Goal: Information Seeking & Learning: Find specific page/section

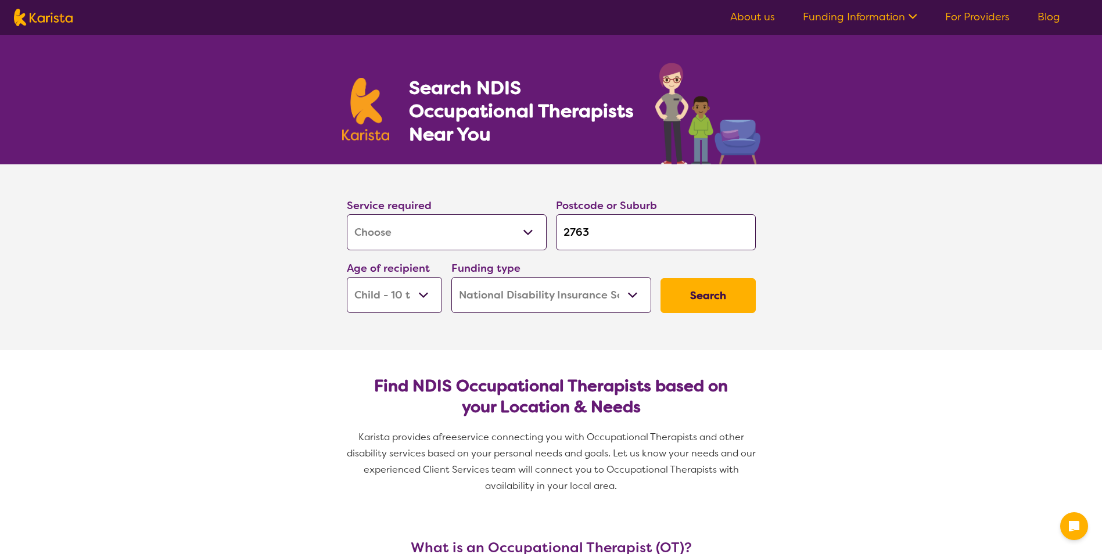
select select "[MEDICAL_DATA]"
select select "CH"
select select "NDIS"
select select "[MEDICAL_DATA]"
select select "CH"
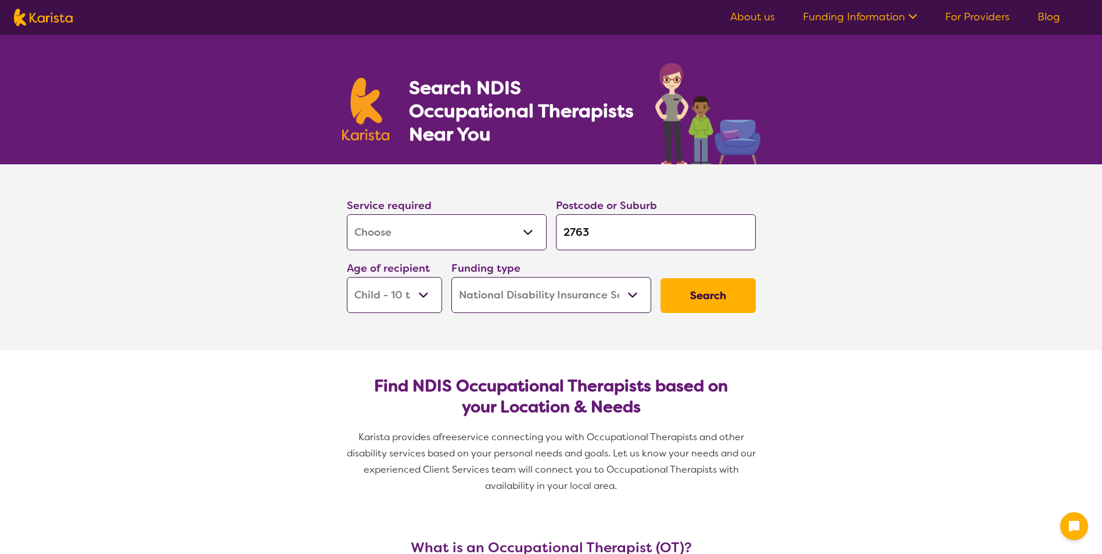
select select "NDIS"
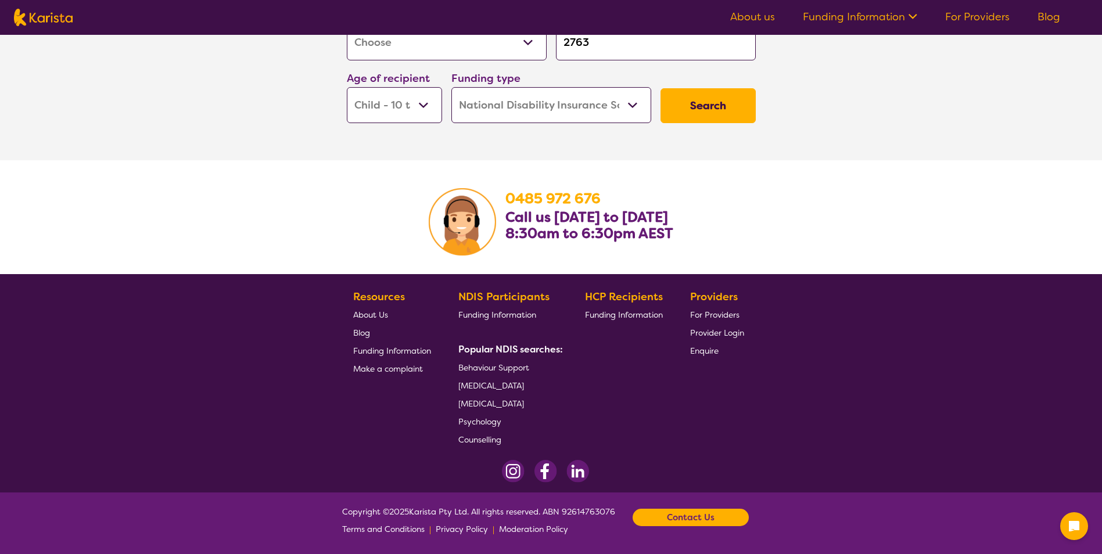
scroll to position [1811, 0]
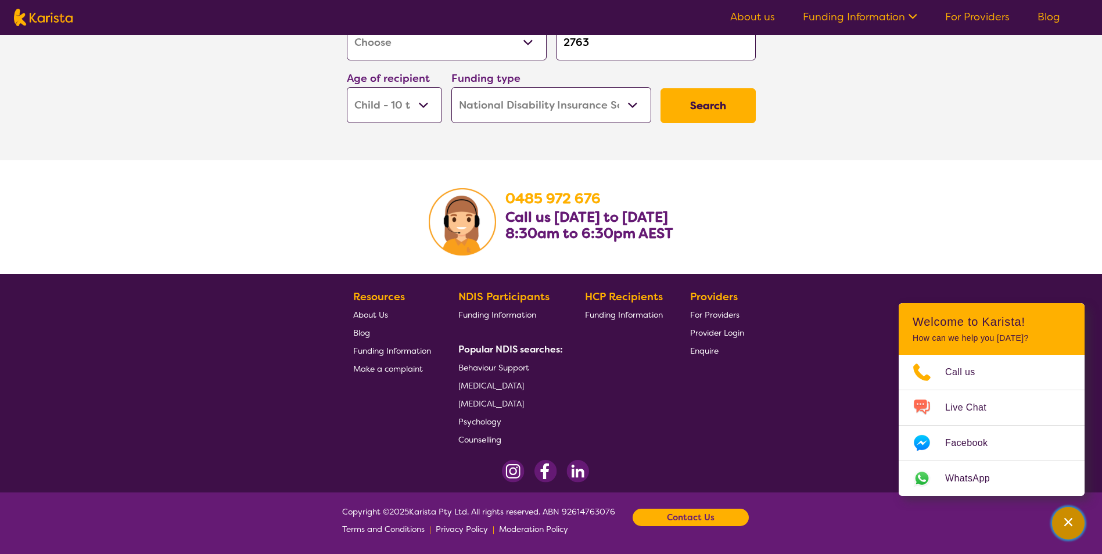
click at [1063, 522] on icon "Channel Menu" at bounding box center [1068, 522] width 12 height 12
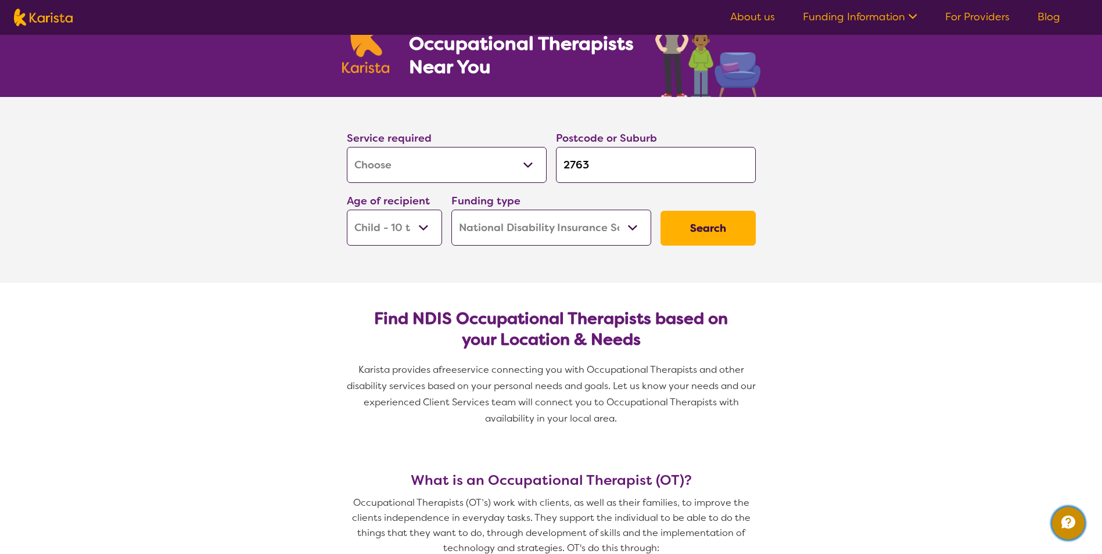
scroll to position [0, 0]
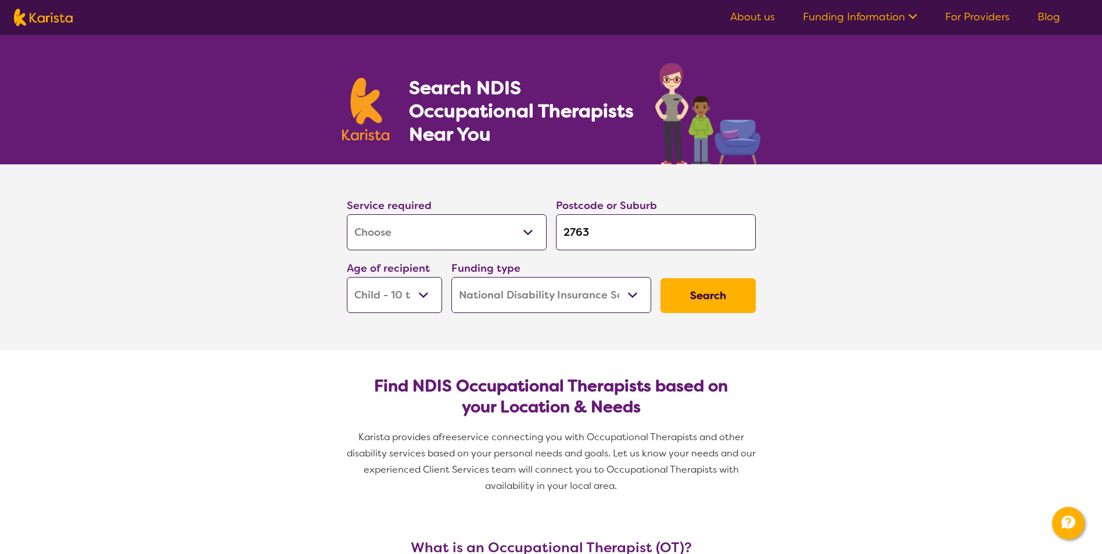
click at [856, 16] on link "Funding Information" at bounding box center [860, 17] width 114 height 14
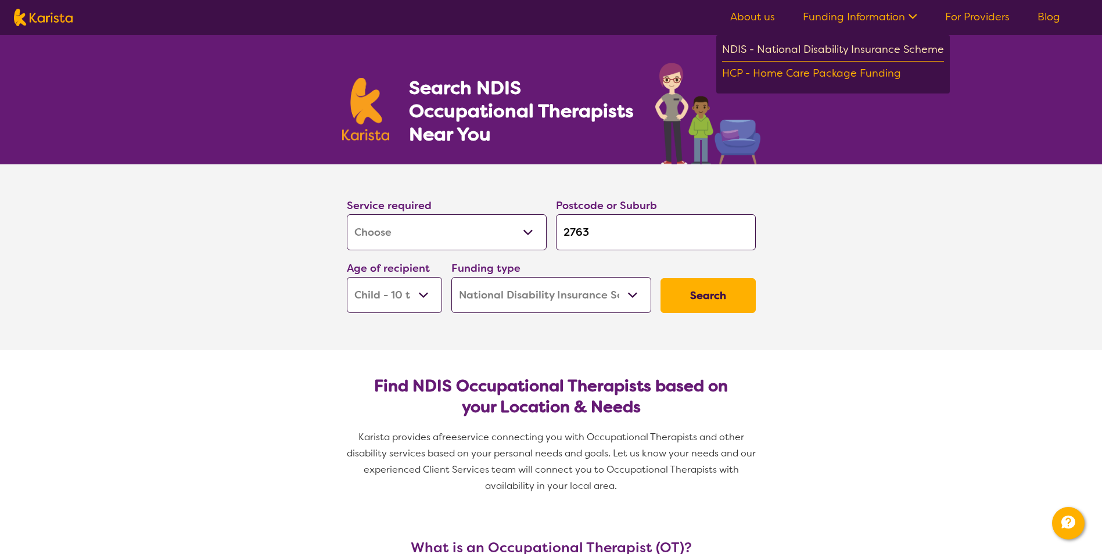
click at [845, 49] on div "NDIS - National Disability Insurance Scheme" at bounding box center [833, 51] width 222 height 21
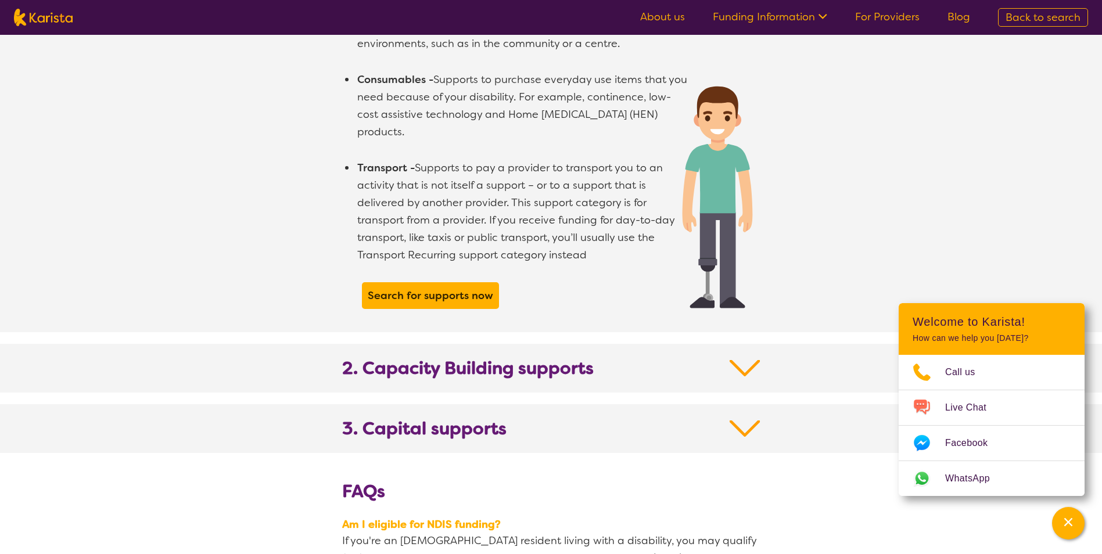
scroll to position [1104, 0]
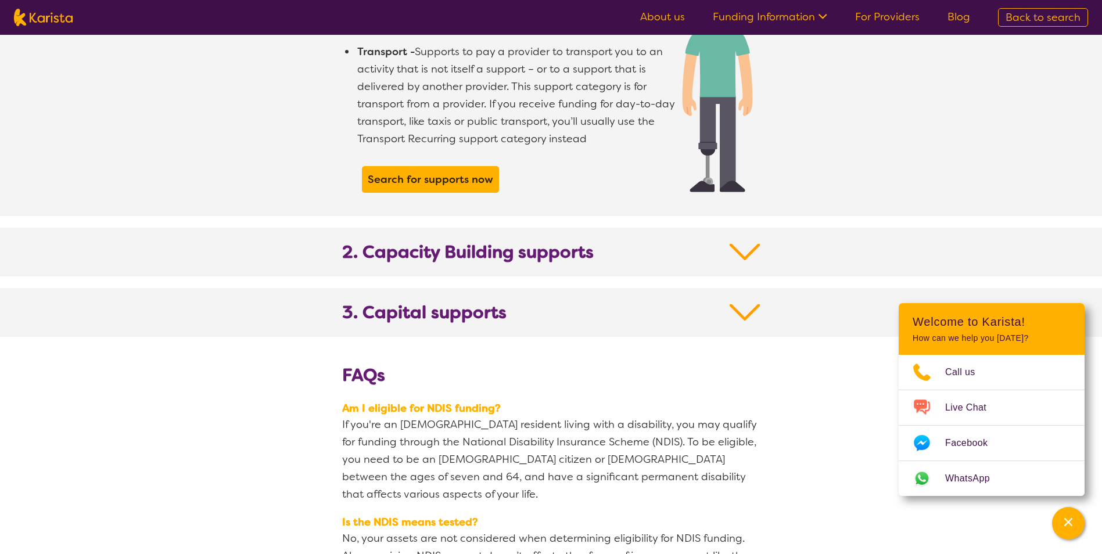
click at [735, 228] on section "2. Capacity Building supports" at bounding box center [551, 252] width 446 height 49
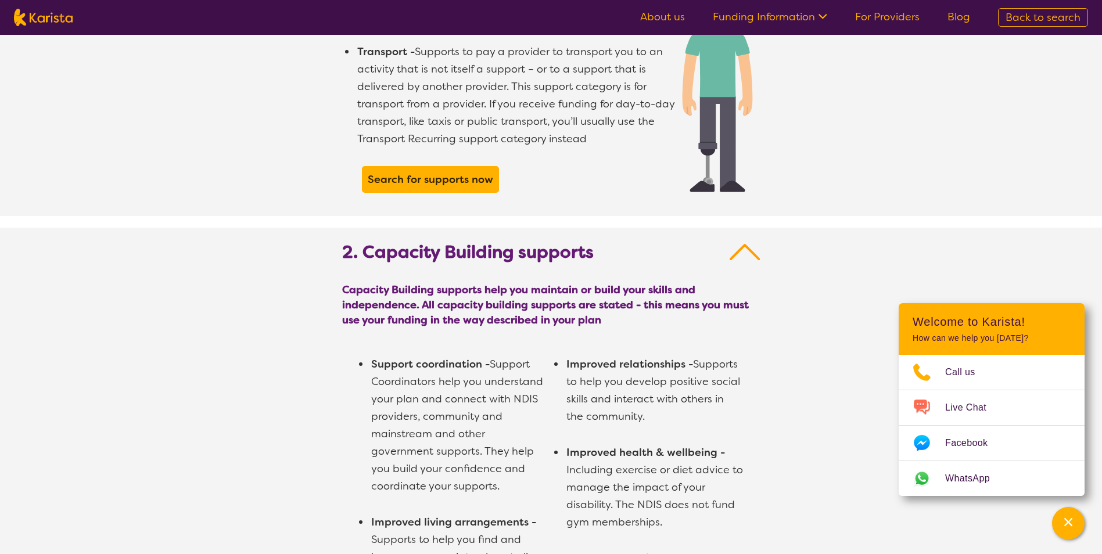
click at [743, 242] on img at bounding box center [745, 252] width 31 height 21
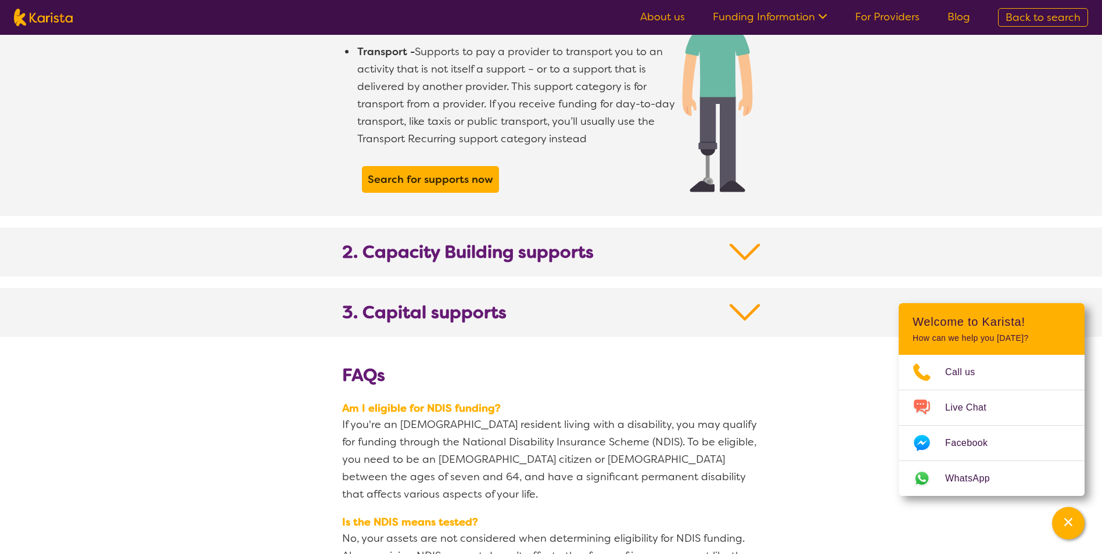
click at [743, 311] on h2 "3. Capital supports" at bounding box center [551, 319] width 418 height 35
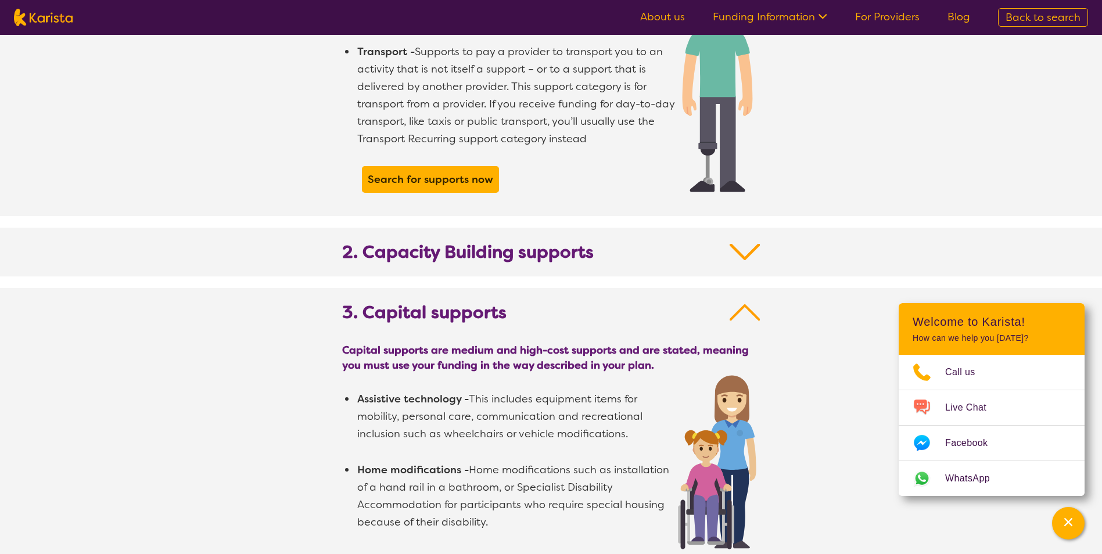
click at [750, 302] on img at bounding box center [745, 312] width 31 height 21
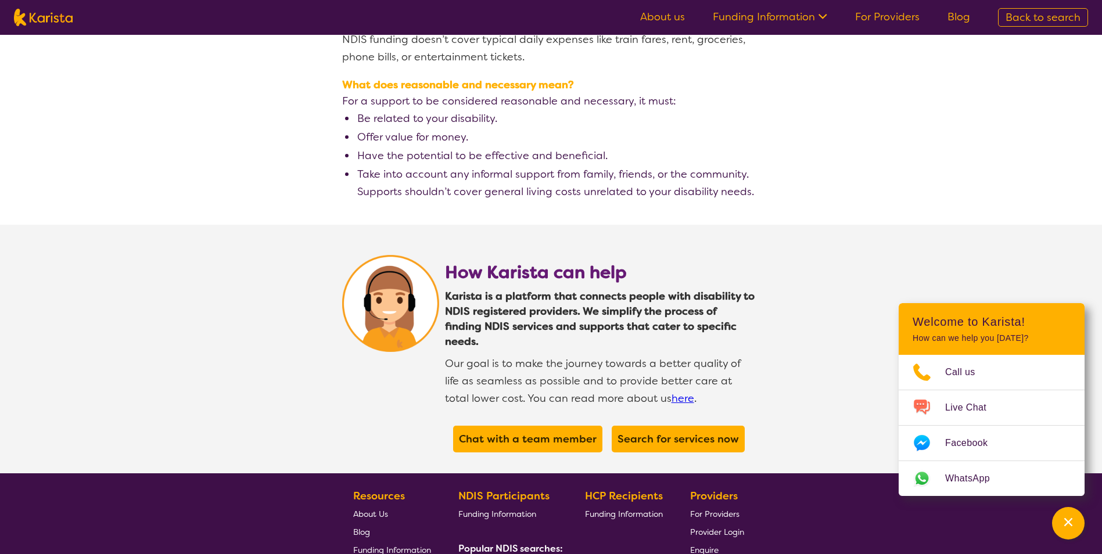
scroll to position [1975, 0]
click at [1078, 524] on div "Channel Menu" at bounding box center [1068, 524] width 23 height 26
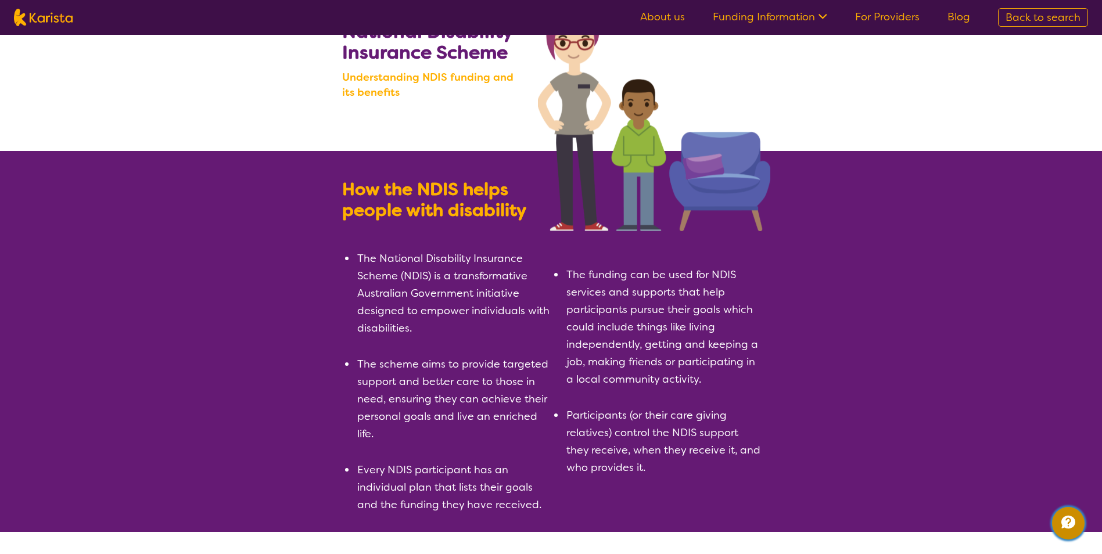
scroll to position [0, 0]
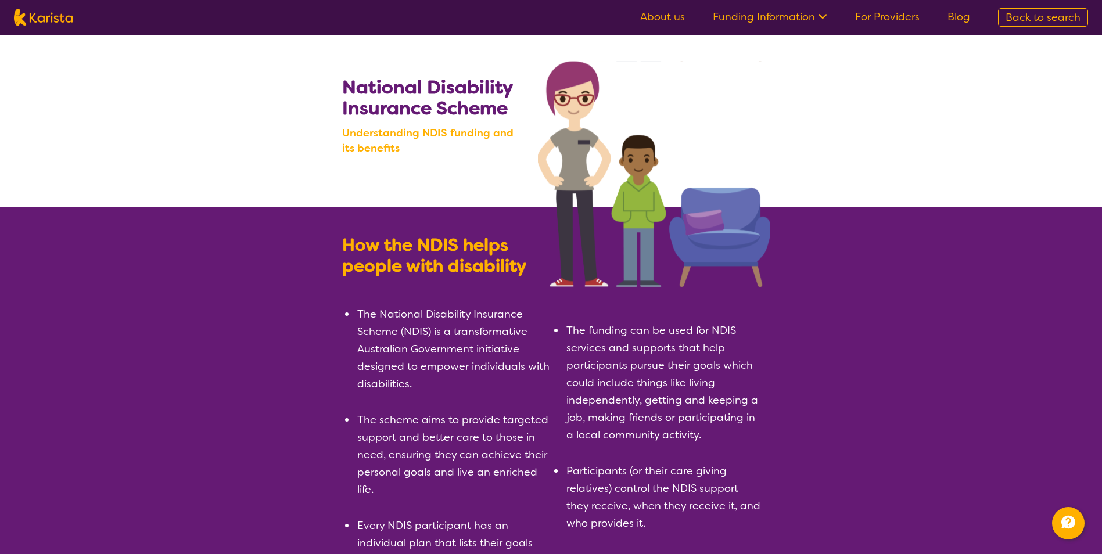
click at [1033, 18] on span "Back to search" at bounding box center [1042, 17] width 75 height 14
select select "[MEDICAL_DATA]"
select select "CH"
select select "NDIS"
select select "[MEDICAL_DATA]"
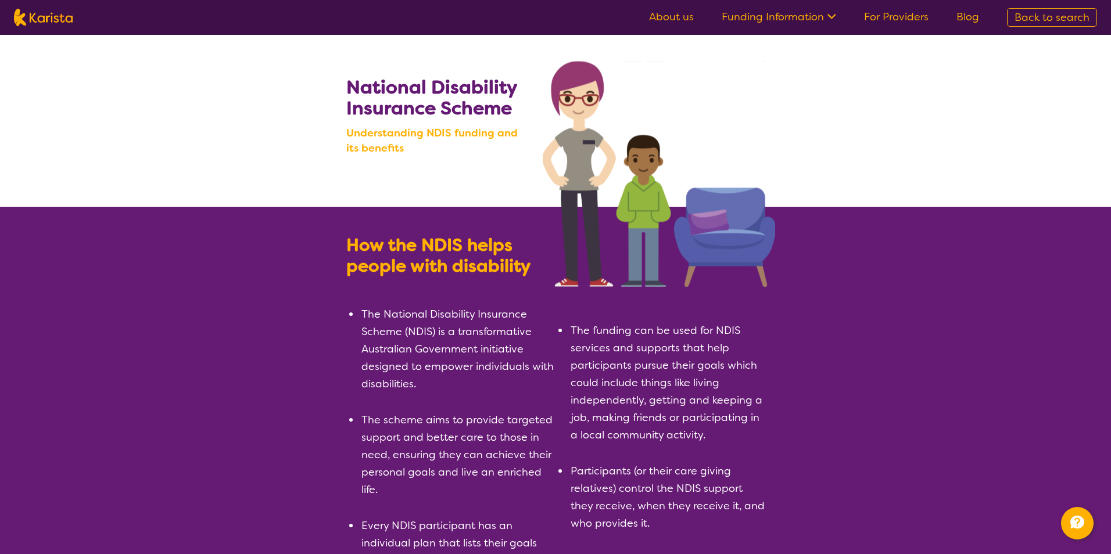
select select "CH"
select select "NDIS"
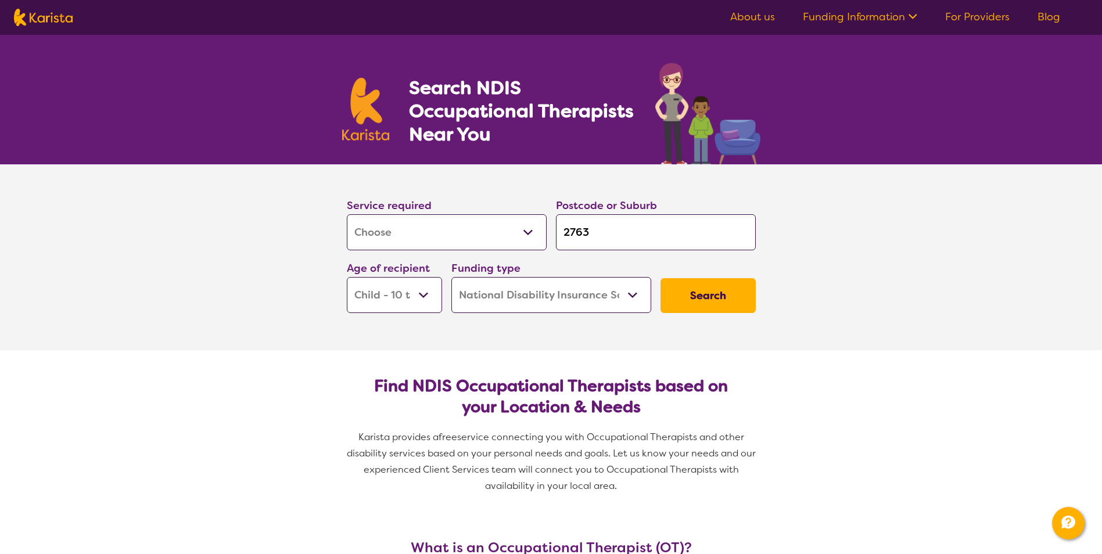
click at [552, 300] on select "Home Care Package (HCP) National Disability Insurance Scheme (NDIS) I don't know" at bounding box center [551, 295] width 200 height 36
click at [451, 277] on select "Home Care Package (HCP) National Disability Insurance Scheme (NDIS) I don't know" at bounding box center [551, 295] width 200 height 36
click at [522, 237] on select "Allied Health Assistant Assessment ([MEDICAL_DATA] or [MEDICAL_DATA]) Behaviour…" at bounding box center [447, 232] width 200 height 36
select select "Support worker"
click at [347, 214] on select "Allied Health Assistant Assessment ([MEDICAL_DATA] or [MEDICAL_DATA]) Behaviour…" at bounding box center [447, 232] width 200 height 36
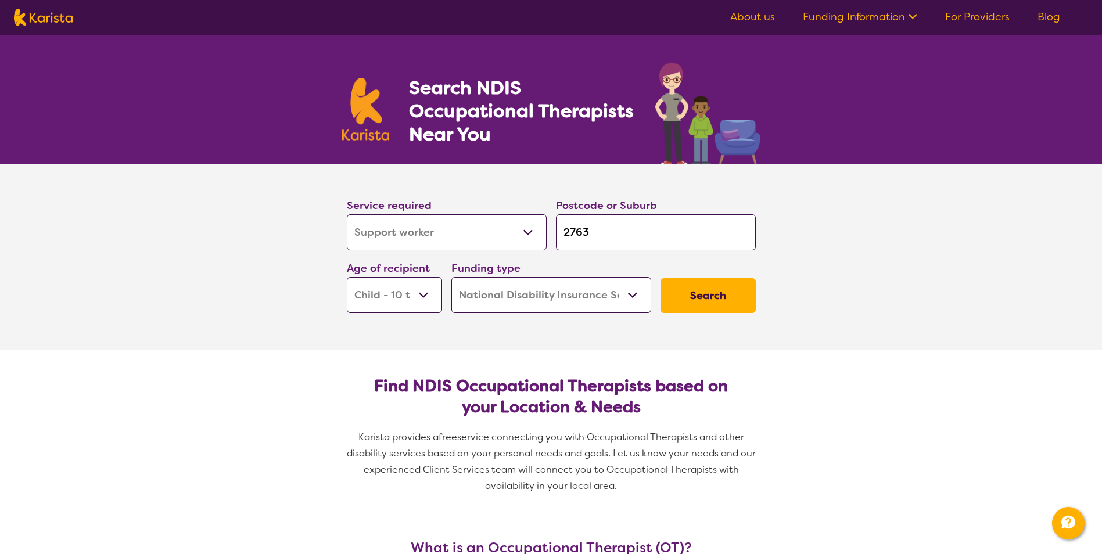
select select "Support worker"
drag, startPoint x: 603, startPoint y: 229, endPoint x: 542, endPoint y: 233, distance: 61.1
click at [542, 233] on div "Service required Allied Health Assistant Assessment ([MEDICAL_DATA] or [MEDICAL…" at bounding box center [551, 254] width 418 height 125
type input "2"
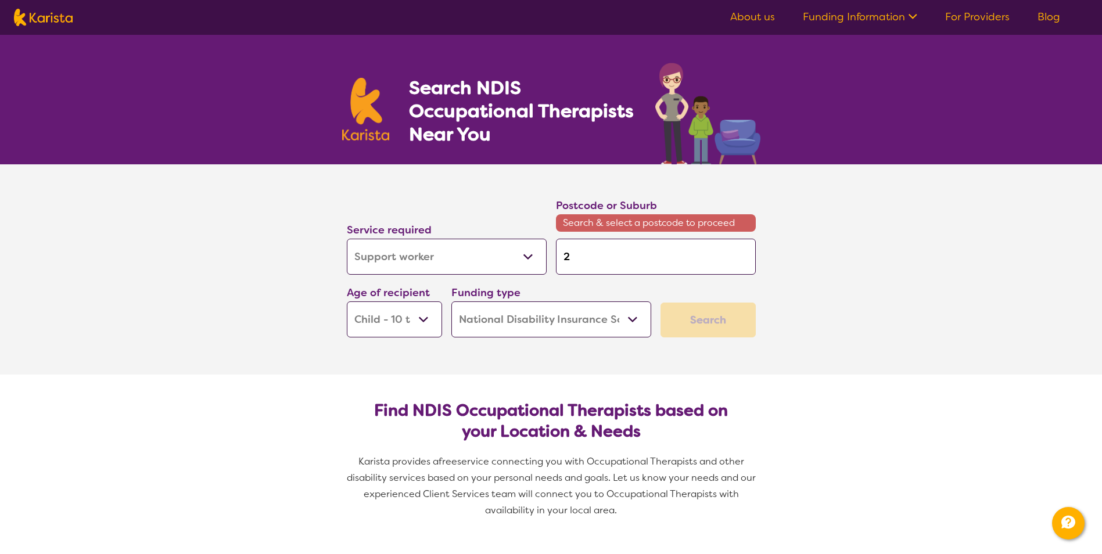
type input "25"
type input "258"
type input "2580"
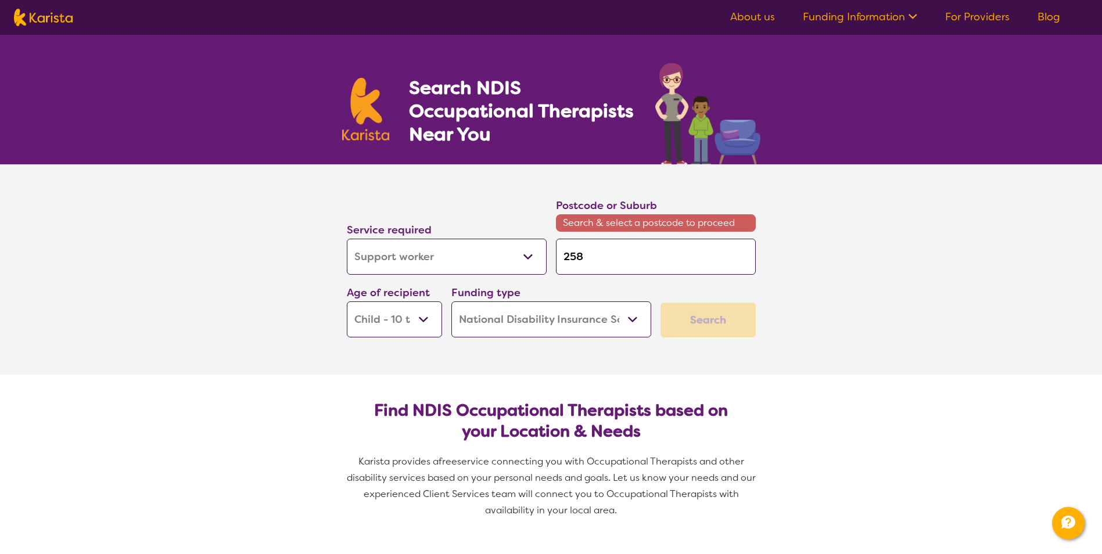
type input "2580"
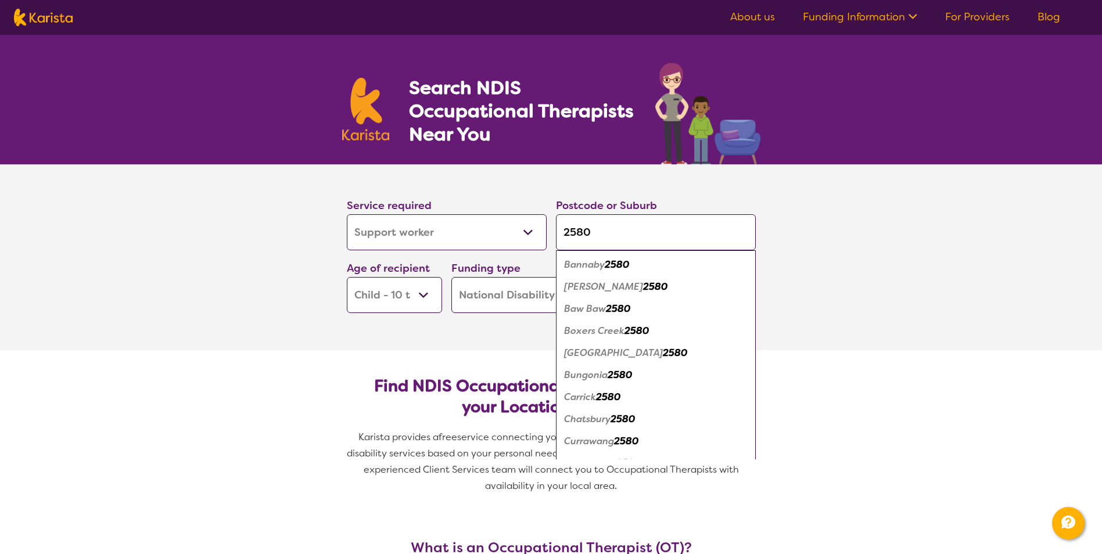
type input "2580"
click at [498, 339] on section "Service required Allied Health Assistant Assessment ([MEDICAL_DATA] or [MEDICAL…" at bounding box center [551, 257] width 465 height 186
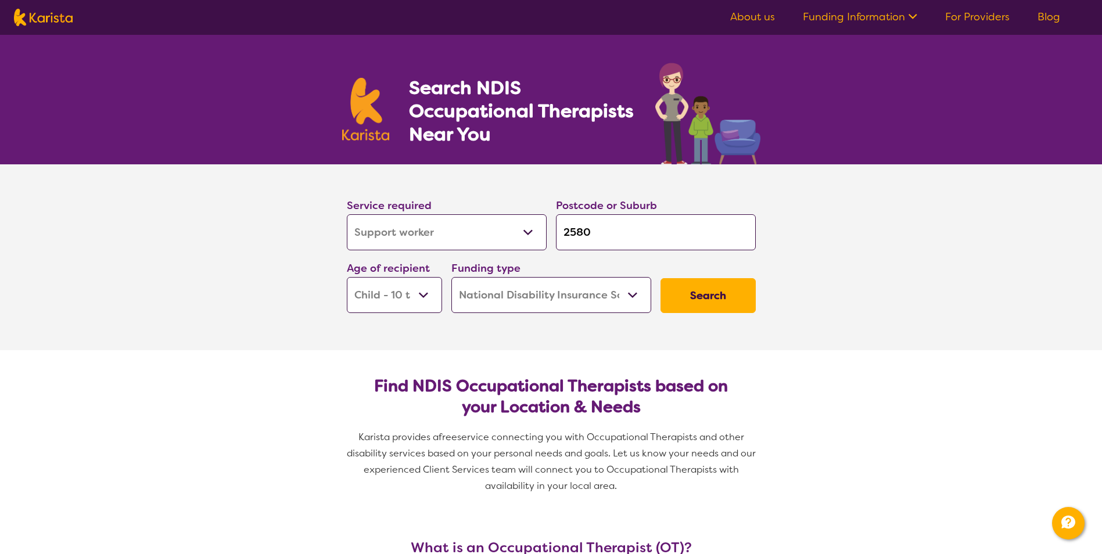
click at [411, 299] on select "Early Childhood - 0 to 9 Child - 10 to 11 Adolescent - 12 to 17 Adult - 18 to 6…" at bounding box center [394, 295] width 95 height 36
select select "AD"
click at [347, 277] on select "Early Childhood - 0 to 9 Child - 10 to 11 Adolescent - 12 to 17 Adult - 18 to 6…" at bounding box center [394, 295] width 95 height 36
select select "AD"
click at [700, 289] on button "Search" at bounding box center [707, 295] width 95 height 35
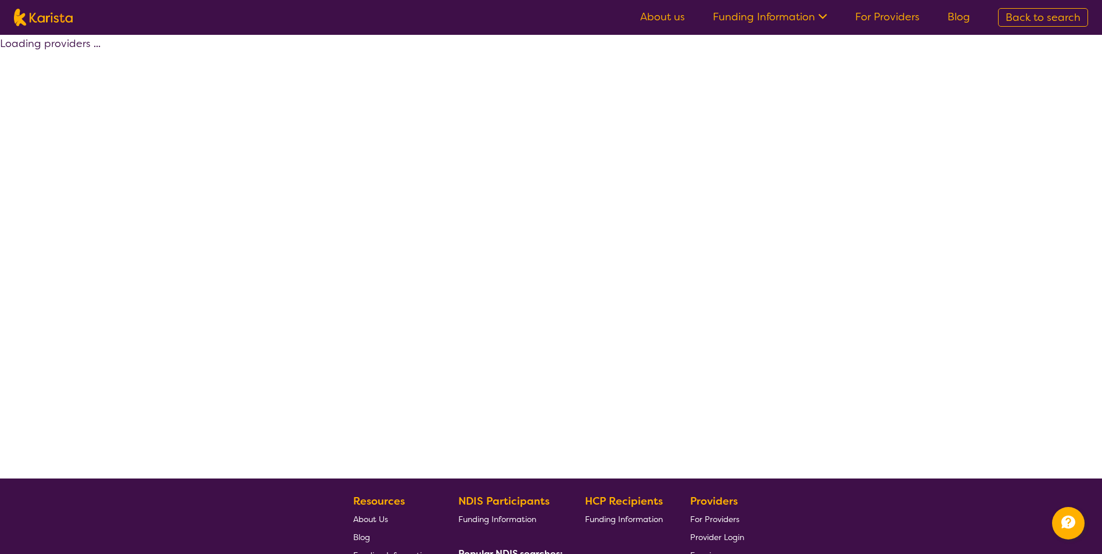
select select "NDIS"
select select "Support worker"
select select "AD"
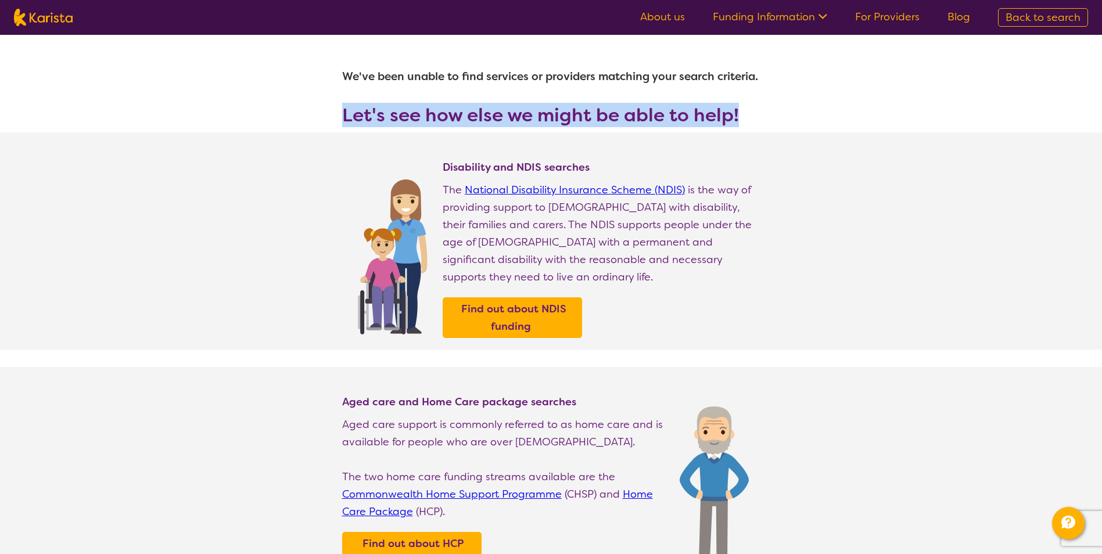
drag, startPoint x: 343, startPoint y: 116, endPoint x: 749, endPoint y: 115, distance: 405.4
click at [749, 115] on h3 "Let's see how else we might be able to help!" at bounding box center [551, 115] width 418 height 21
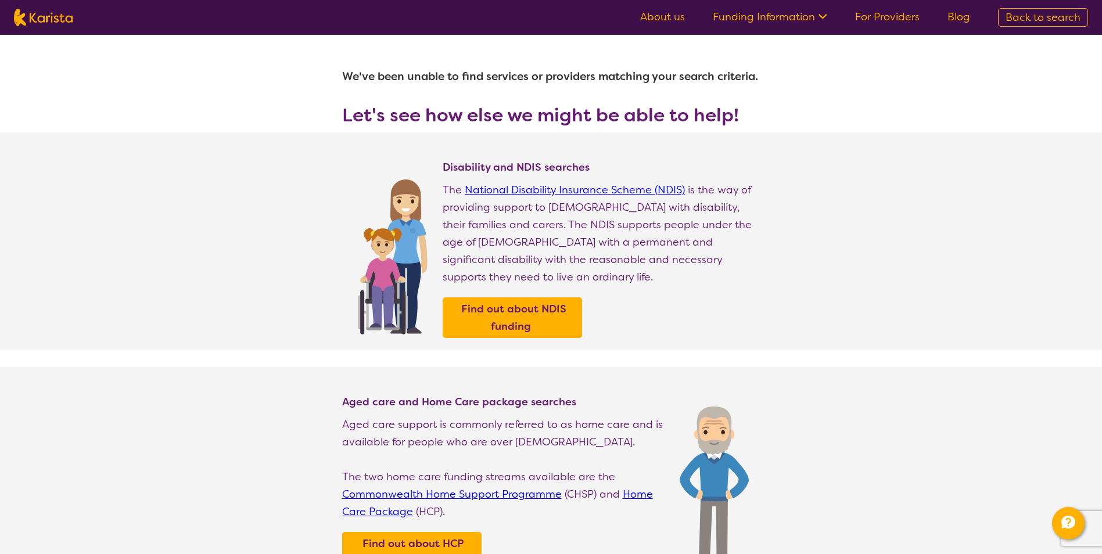
click at [572, 160] on h4 "Disability and NDIS searches" at bounding box center [602, 167] width 318 height 14
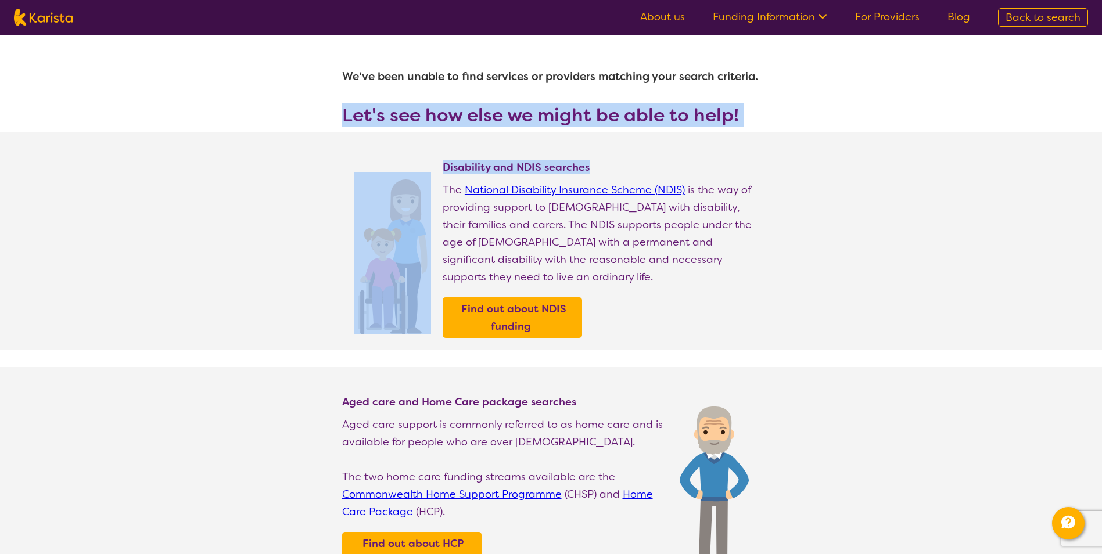
drag, startPoint x: 592, startPoint y: 166, endPoint x: 333, endPoint y: 110, distance: 265.4
drag, startPoint x: 333, startPoint y: 110, endPoint x: 441, endPoint y: 142, distance: 112.7
click at [441, 142] on section "Disability and NDIS searches The National Disability Insurance Scheme (NDIS) is…" at bounding box center [551, 240] width 446 height 217
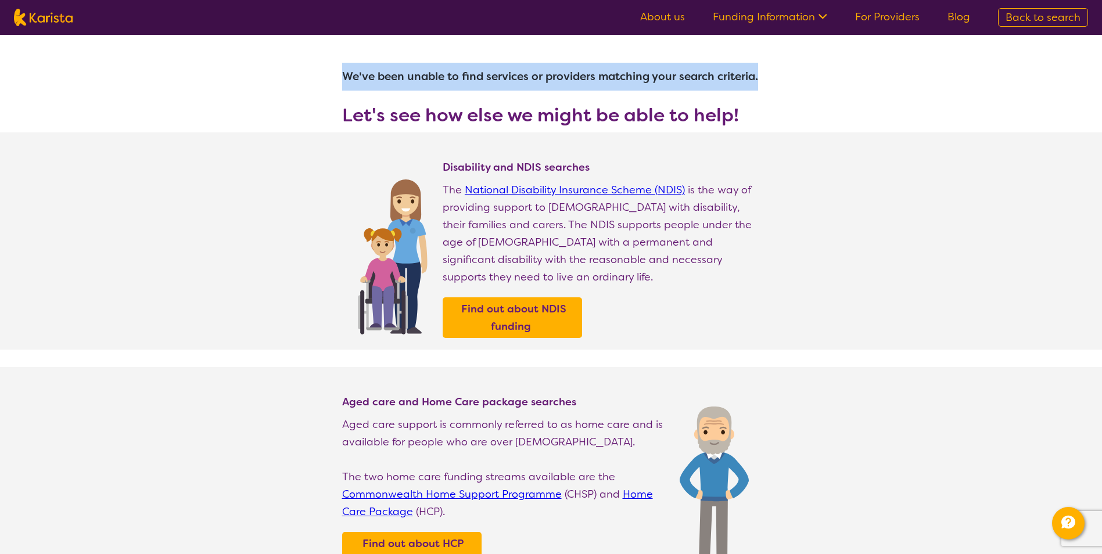
drag, startPoint x: 344, startPoint y: 75, endPoint x: 768, endPoint y: 72, distance: 424.0
click at [768, 72] on section "We've been unable to find services or providers matching your search criteria. …" at bounding box center [551, 84] width 446 height 98
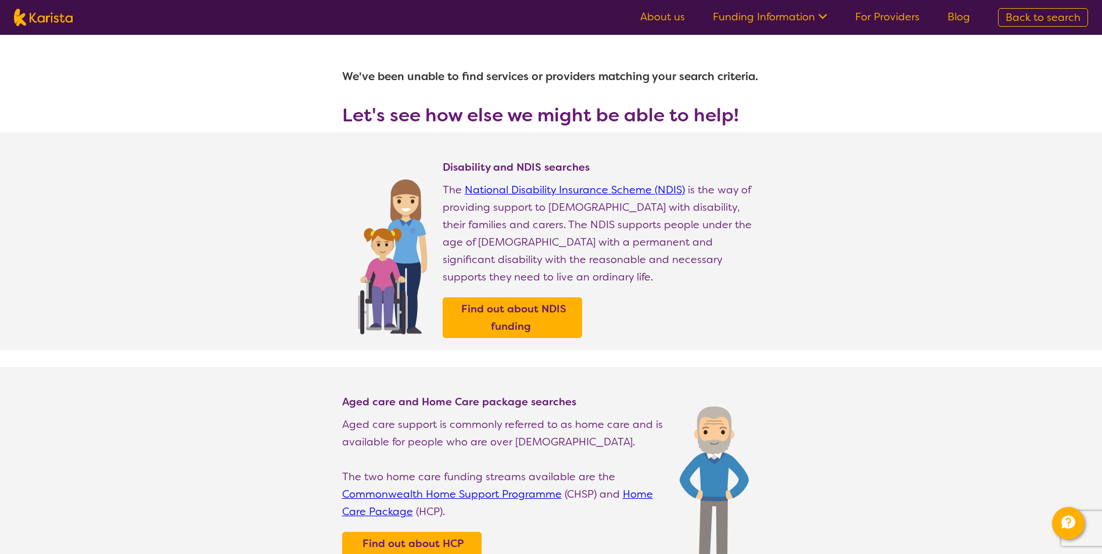
drag, startPoint x: 768, startPoint y: 72, endPoint x: 727, endPoint y: 128, distance: 70.2
click at [727, 128] on section "We've been unable to find services or providers matching your search criteria. …" at bounding box center [551, 84] width 446 height 98
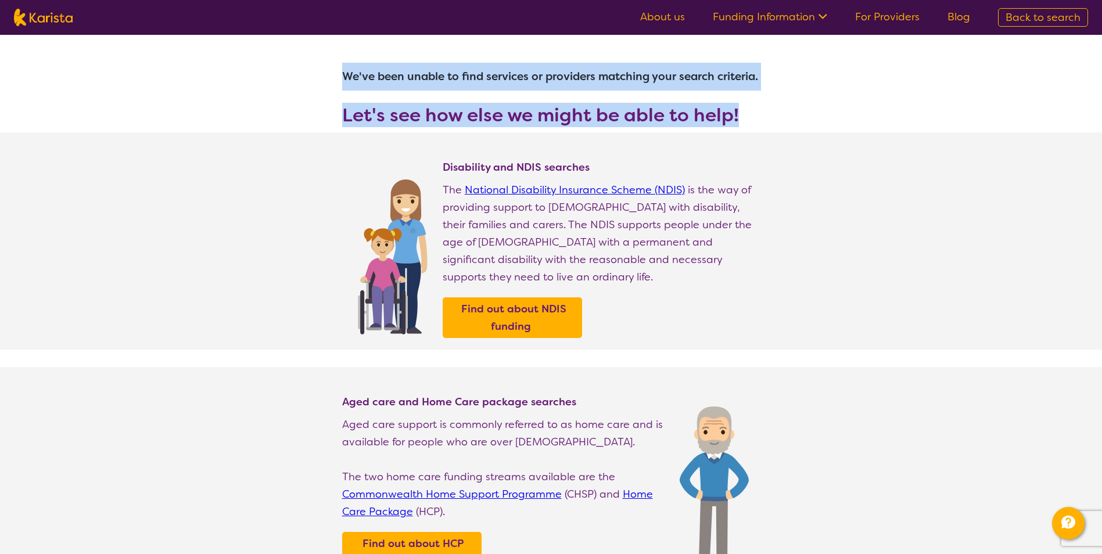
drag, startPoint x: 748, startPoint y: 113, endPoint x: 339, endPoint y: 78, distance: 410.4
click at [339, 78] on section "We've been unable to find services or providers matching your search criteria. …" at bounding box center [551, 84] width 446 height 98
drag, startPoint x: 339, startPoint y: 78, endPoint x: 498, endPoint y: 105, distance: 161.4
click at [498, 105] on h3 "Let's see how else we might be able to help!" at bounding box center [551, 115] width 418 height 21
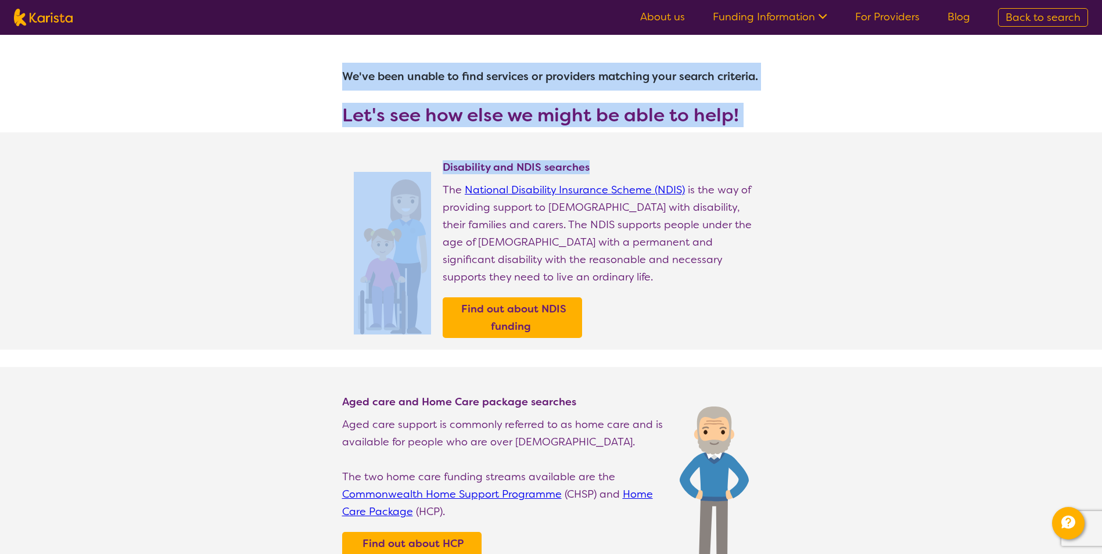
drag, startPoint x: 599, startPoint y: 166, endPoint x: 339, endPoint y: 75, distance: 275.7
drag, startPoint x: 339, startPoint y: 75, endPoint x: 445, endPoint y: 114, distance: 113.4
click at [445, 114] on h3 "Let's see how else we might be able to help!" at bounding box center [551, 115] width 418 height 21
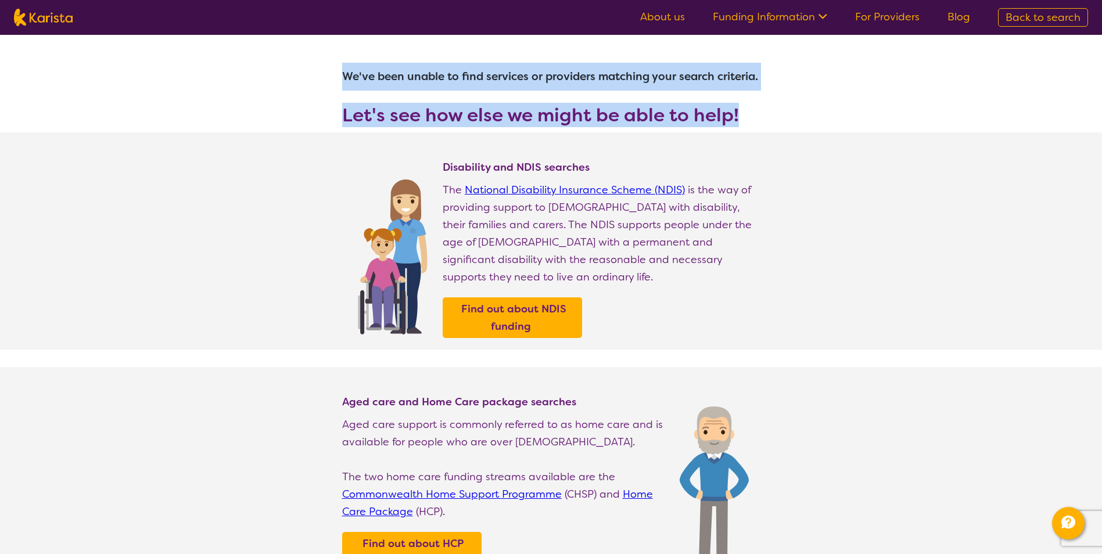
drag, startPoint x: 746, startPoint y: 114, endPoint x: 344, endPoint y: 82, distance: 402.7
click at [344, 82] on section "We've been unable to find services or providers matching your search criteria. …" at bounding box center [551, 84] width 446 height 98
drag, startPoint x: 344, startPoint y: 82, endPoint x: 479, endPoint y: 92, distance: 134.5
click at [479, 92] on section "We've been unable to find services or providers matching your search criteria. …" at bounding box center [551, 84] width 446 height 98
